Goal: Task Accomplishment & Management: Manage account settings

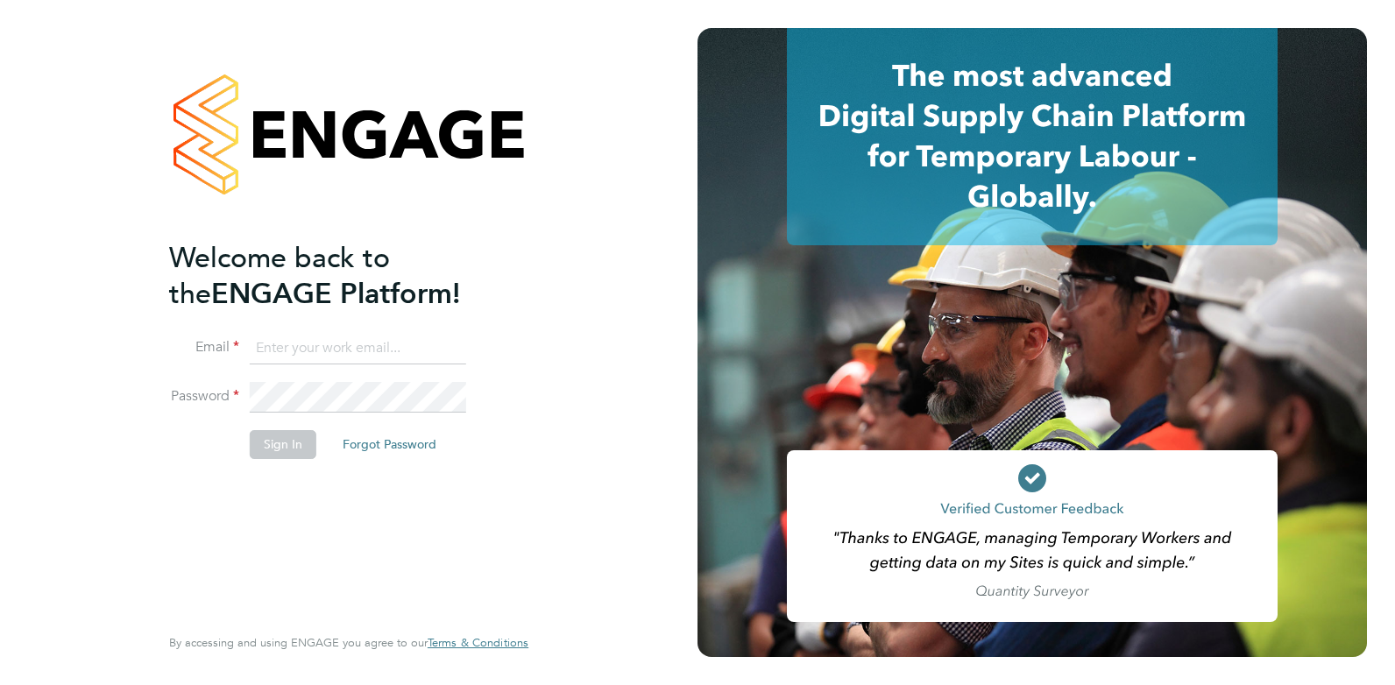
type input "[PERSON_NAME][EMAIL_ADDRESS][PERSON_NAME][DOMAIN_NAME]"
click at [283, 445] on button "Sign In" at bounding box center [283, 444] width 67 height 28
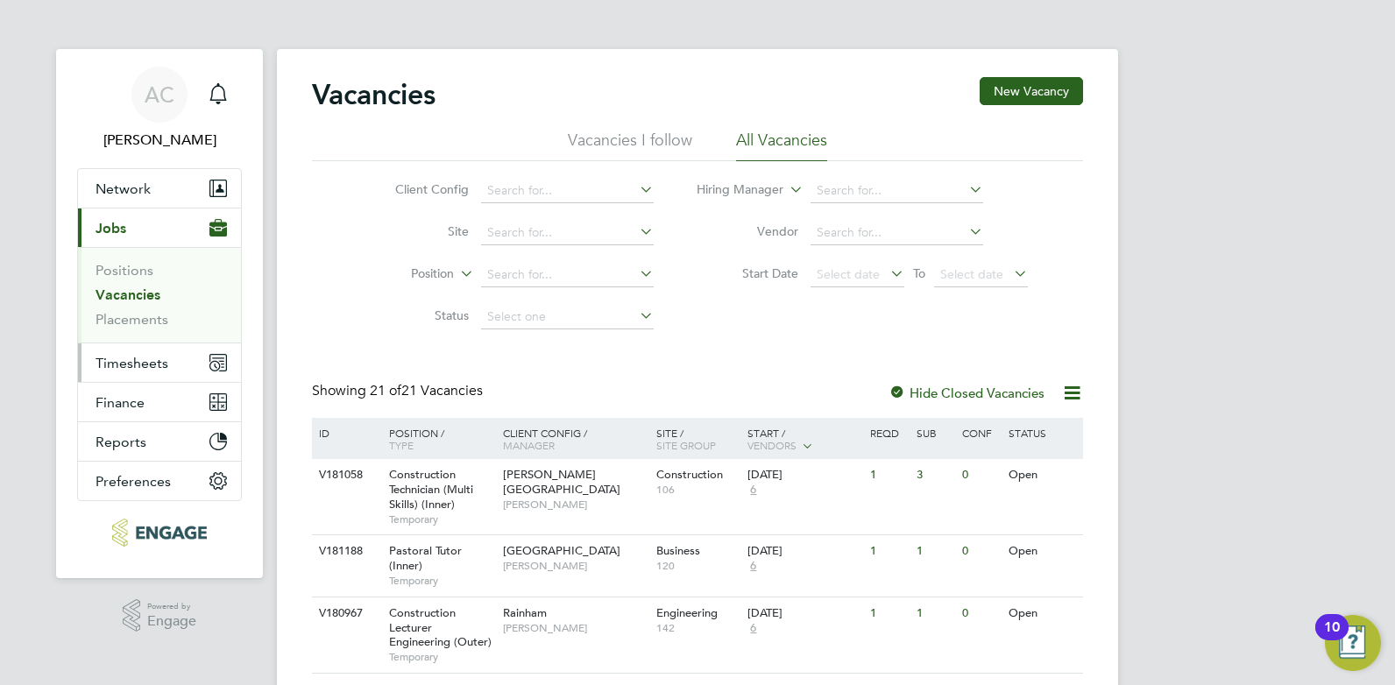
click at [133, 361] on span "Timesheets" at bounding box center [131, 363] width 73 height 17
click at [129, 361] on span "Timesheets" at bounding box center [131, 363] width 73 height 17
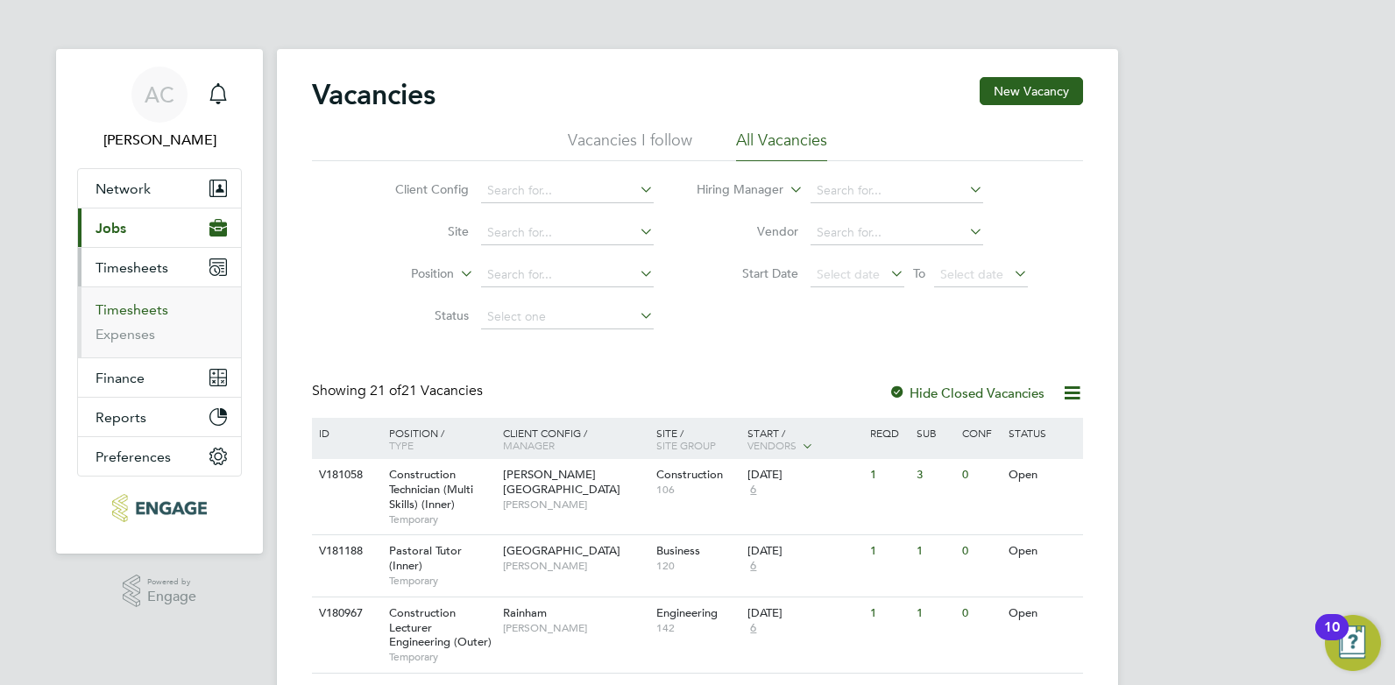
click at [152, 308] on link "Timesheets" at bounding box center [131, 309] width 73 height 17
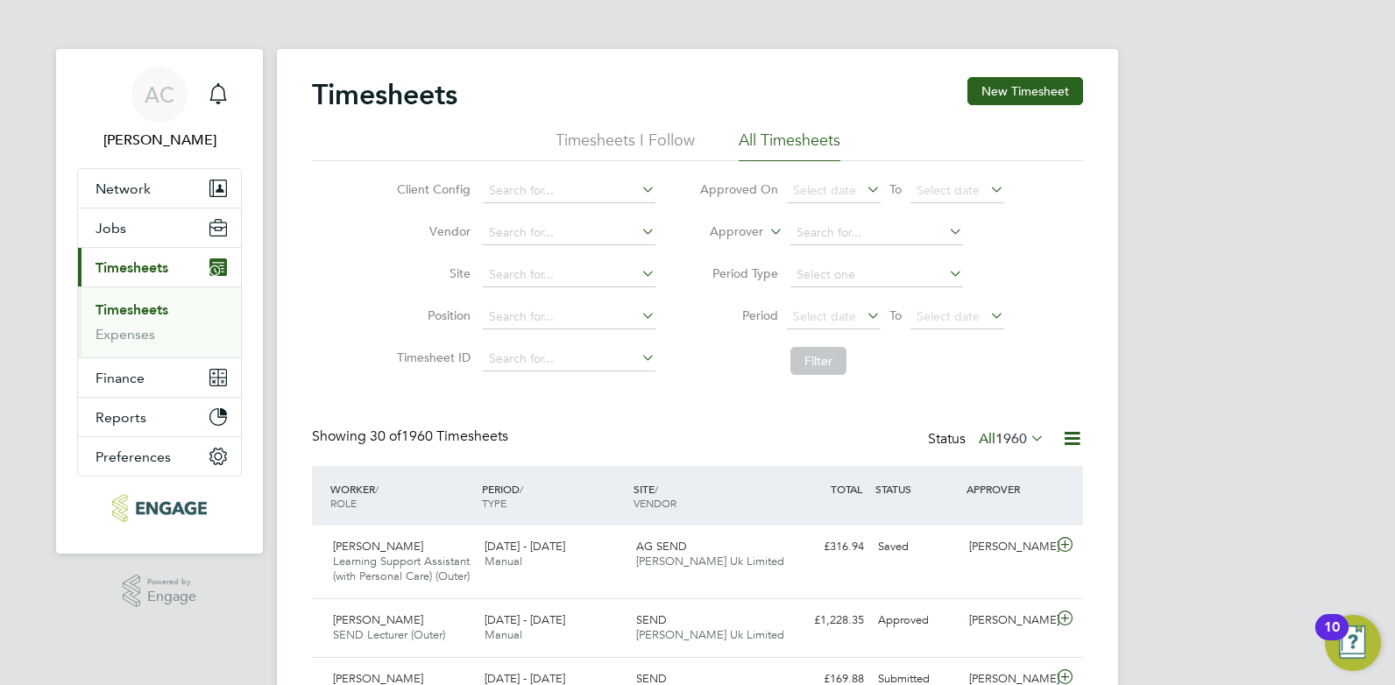
click at [780, 145] on li "All Timesheets" at bounding box center [790, 146] width 102 height 32
click at [837, 236] on input at bounding box center [876, 233] width 173 height 25
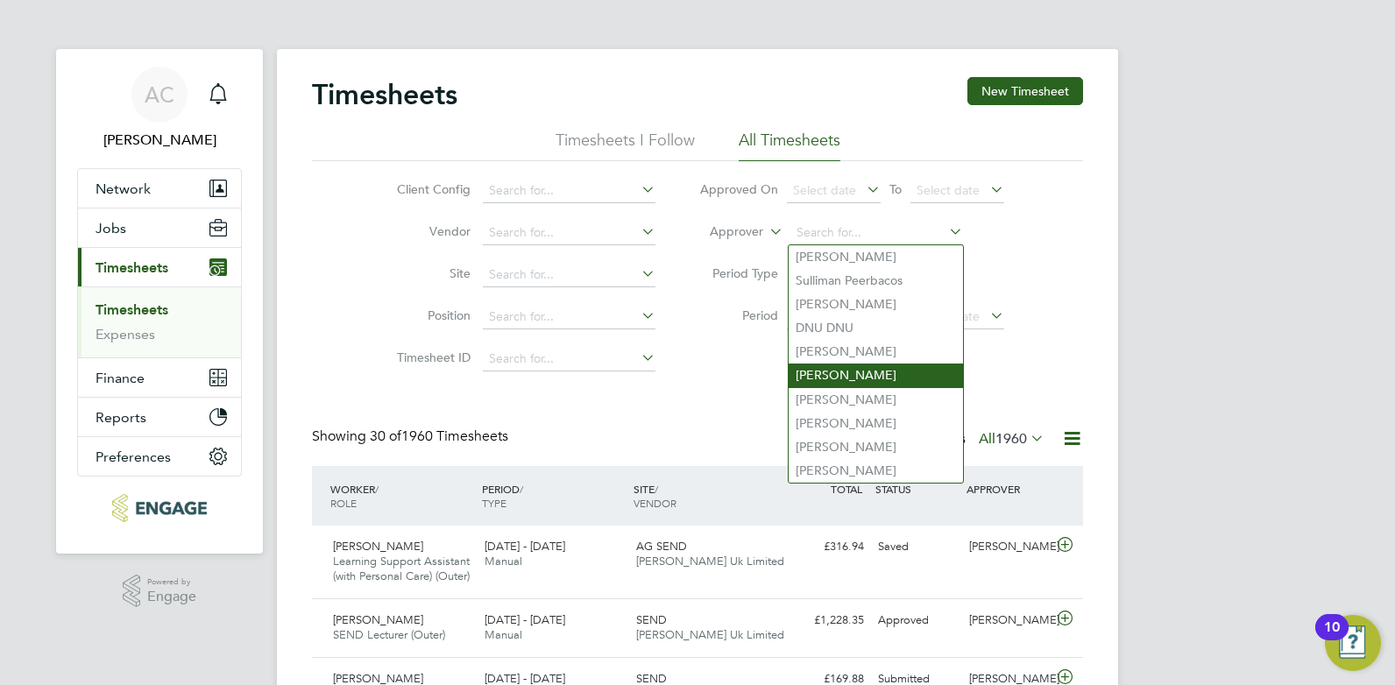
click at [850, 372] on li "[PERSON_NAME]" at bounding box center [876, 376] width 174 height 24
type input "[PERSON_NAME]"
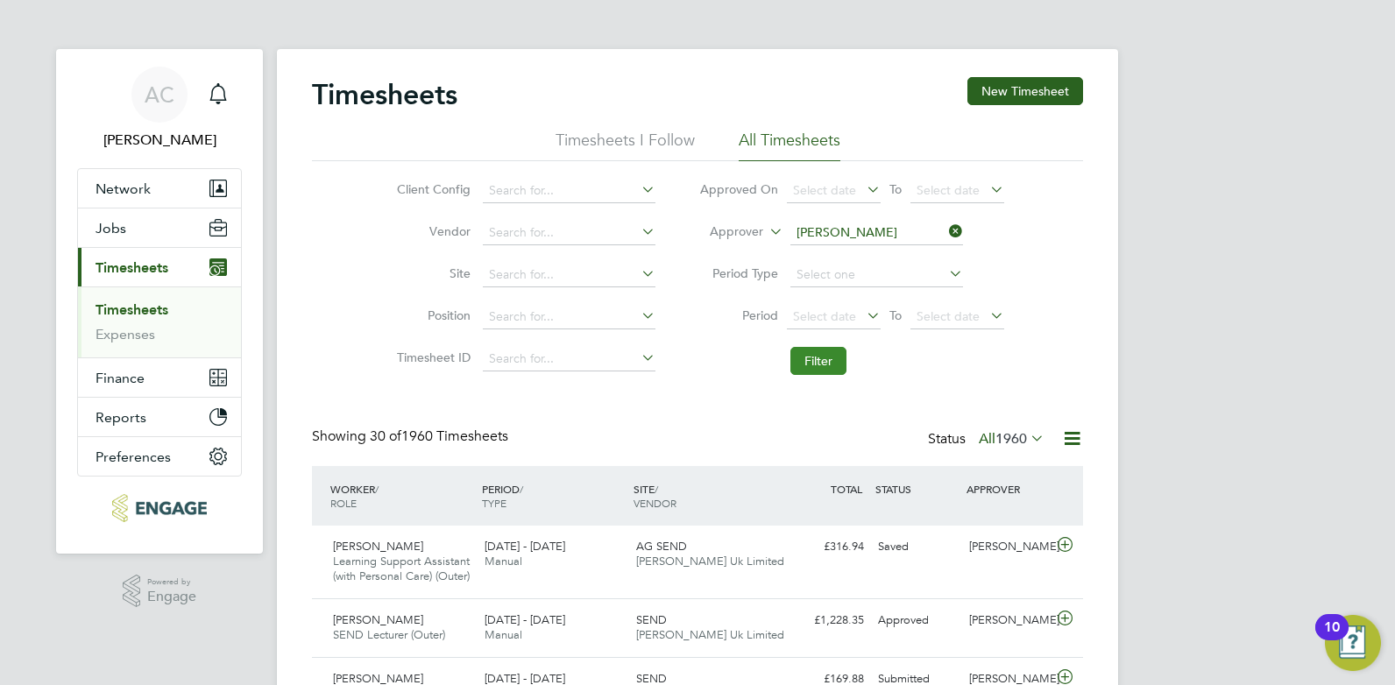
click at [813, 365] on button "Filter" at bounding box center [818, 361] width 56 height 28
